Goal: Find specific page/section: Find specific page/section

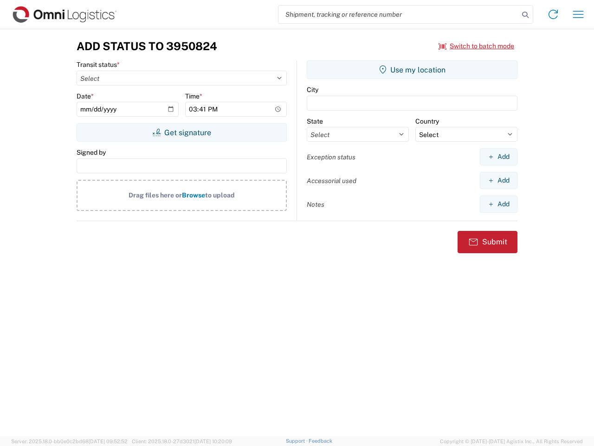
click at [399, 14] on input "search" at bounding box center [398, 15] width 240 height 18
click at [525, 15] on icon at bounding box center [525, 14] width 13 height 13
click at [553, 14] on icon at bounding box center [553, 14] width 15 height 15
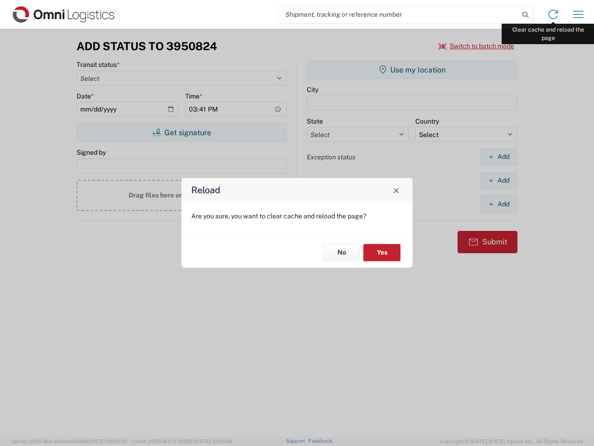
click at [578, 14] on div "Reload Are you sure, you want to clear cache and reload the page? No Yes" at bounding box center [297, 223] width 594 height 446
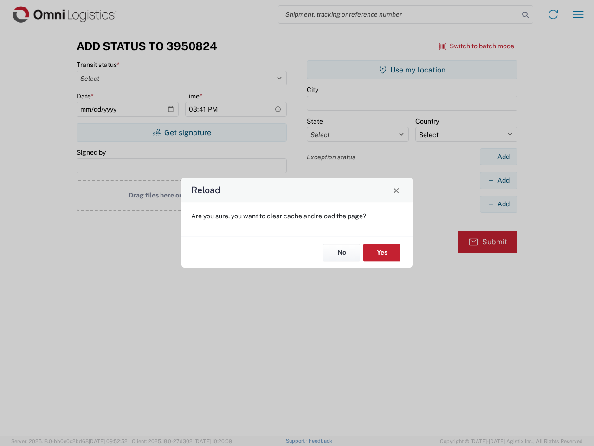
click at [477, 46] on div "Reload Are you sure, you want to clear cache and reload the page? No Yes" at bounding box center [297, 223] width 594 height 446
click at [181, 132] on div "Reload Are you sure, you want to clear cache and reload the page? No Yes" at bounding box center [297, 223] width 594 height 446
click at [412, 70] on div "Reload Are you sure, you want to clear cache and reload the page? No Yes" at bounding box center [297, 223] width 594 height 446
click at [498, 156] on div "Reload Are you sure, you want to clear cache and reload the page? No Yes" at bounding box center [297, 223] width 594 height 446
click at [498, 180] on div "Reload Are you sure, you want to clear cache and reload the page? No Yes" at bounding box center [297, 223] width 594 height 446
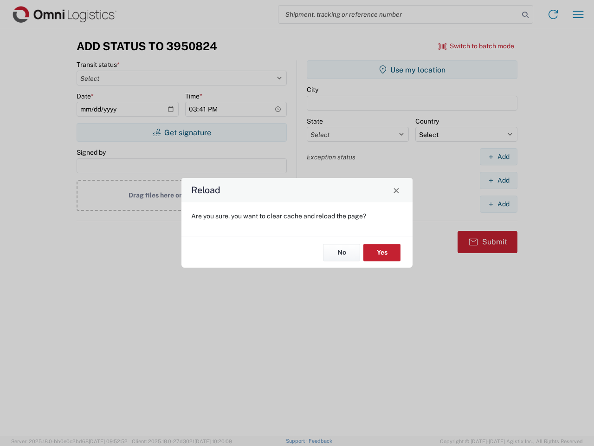
click at [498, 204] on div "Reload Are you sure, you want to clear cache and reload the page? No Yes" at bounding box center [297, 223] width 594 height 446
